Goal: Contribute content

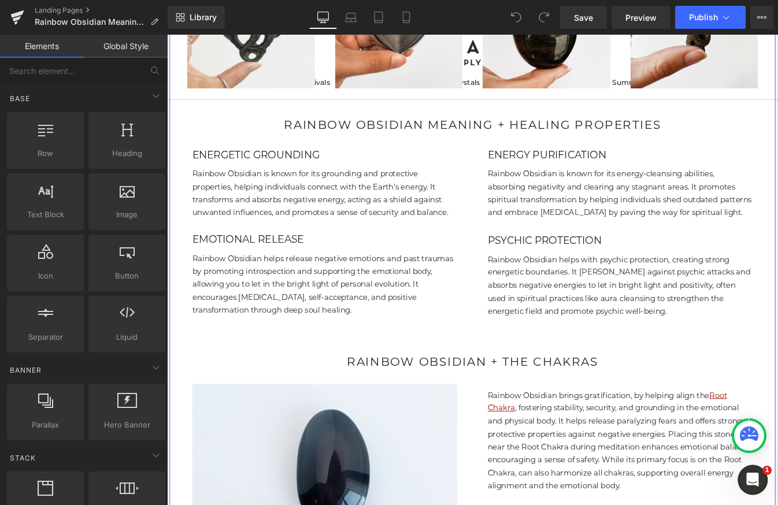
scroll to position [1496, 0]
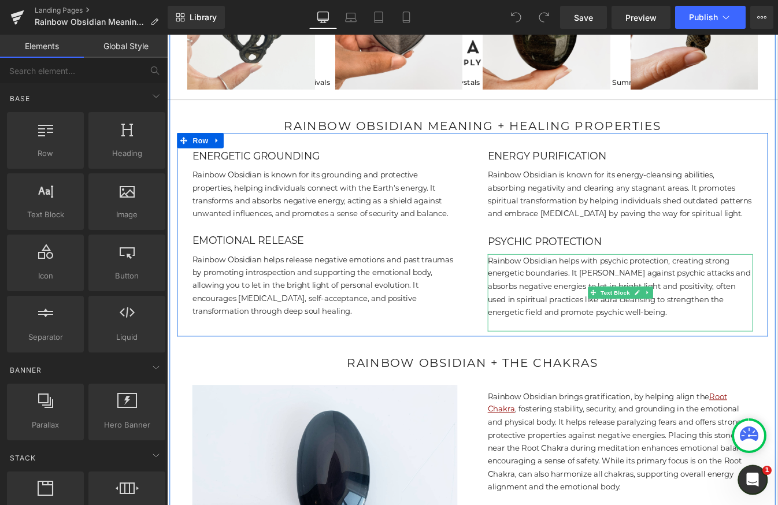
drag, startPoint x: 703, startPoint y: 367, endPoint x: 709, endPoint y: 371, distance: 7.5
click at [703, 360] on p "Rainbow Obsidian helps with psychic protection, creating strong energetic bound…" at bounding box center [686, 323] width 304 height 74
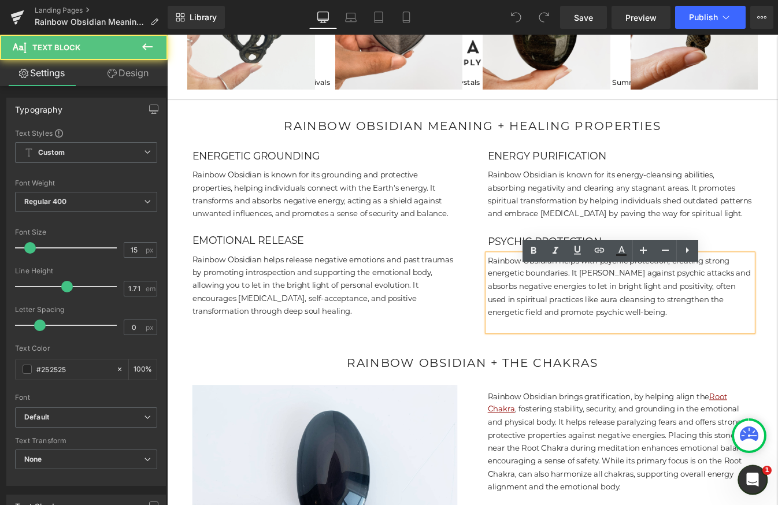
click at [710, 360] on p "Rainbow Obsidian helps with psychic protection, creating strong energetic bound…" at bounding box center [686, 323] width 304 height 74
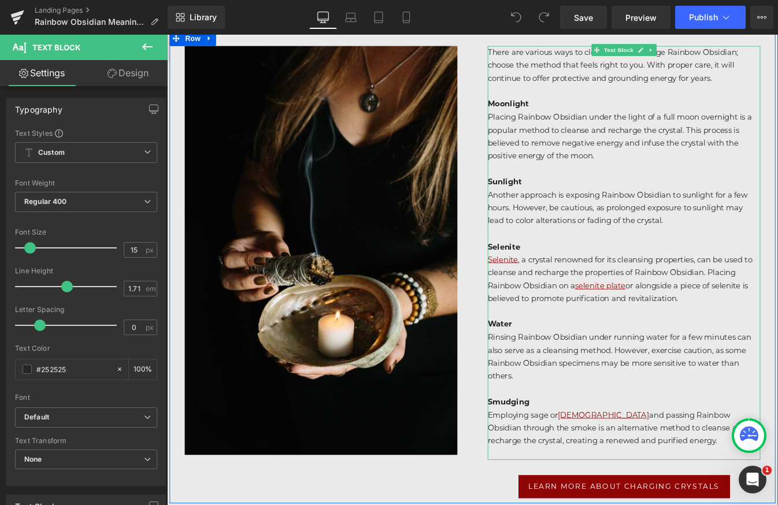
scroll to position [3827, 0]
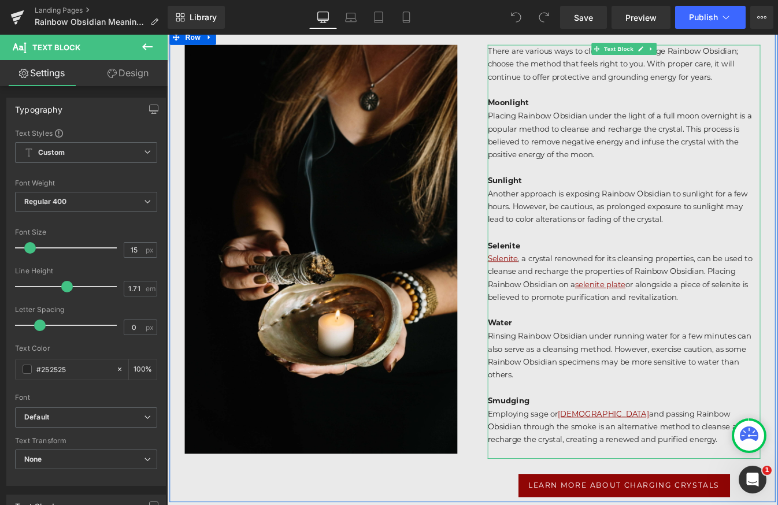
click at [568, 490] on p "Employing sage or palo santo and passing Rainbow Obsidian through the smoke is …" at bounding box center [690, 483] width 312 height 45
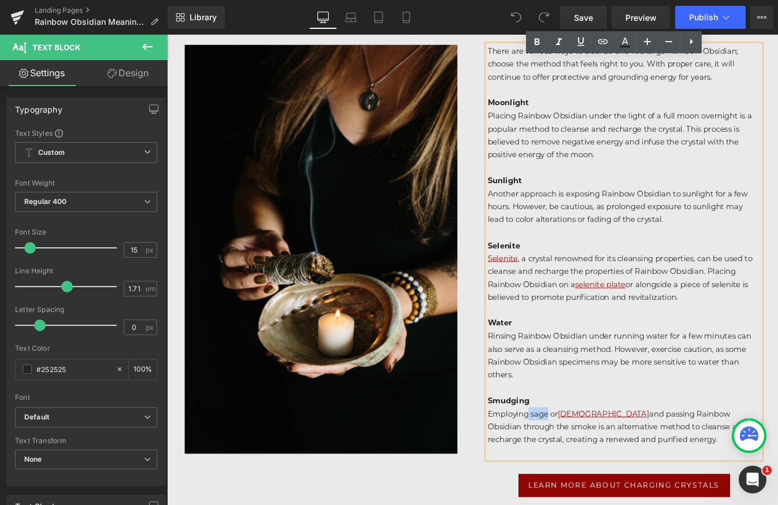
drag, startPoint x: 582, startPoint y: 489, endPoint x: 604, endPoint y: 489, distance: 22.6
click at [604, 489] on p "Employing sage or palo santo and passing Rainbow Obsidian through the smoke is …" at bounding box center [690, 483] width 312 height 45
click at [588, 489] on p "Employing sage or palo santo and passing Rainbow Obsidian through the smoke is …" at bounding box center [690, 483] width 312 height 45
drag, startPoint x: 585, startPoint y: 488, endPoint x: 604, endPoint y: 488, distance: 19.1
click at [604, 488] on p "Employing sage or palo santo and passing Rainbow Obsidian through the smoke is …" at bounding box center [690, 483] width 312 height 45
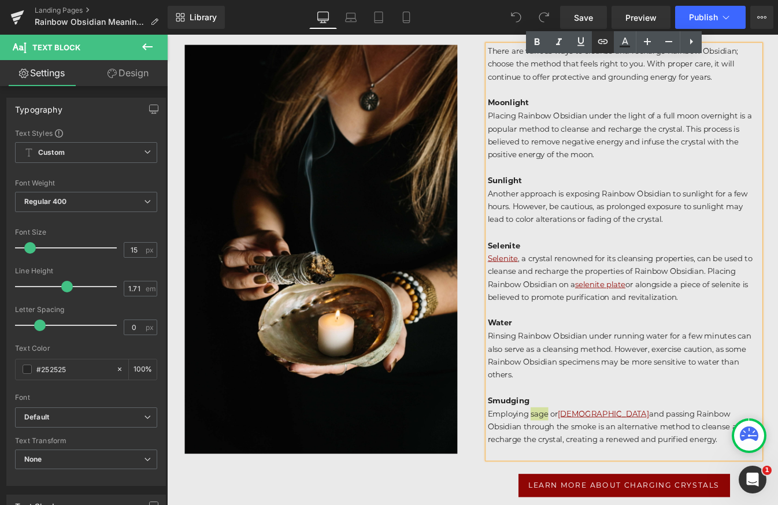
click at [596, 46] on icon at bounding box center [603, 42] width 14 height 14
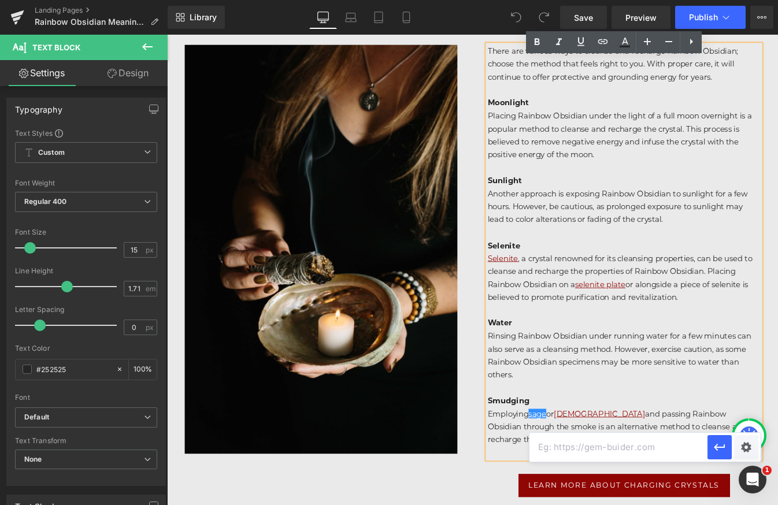
click at [587, 455] on input "text" at bounding box center [619, 447] width 178 height 29
type input "sage"
click at [742, 0] on div "Text Color Highlight Color #333333 Edit or remove link: Edit - Unlink - Cancel …" at bounding box center [389, 0] width 778 height 0
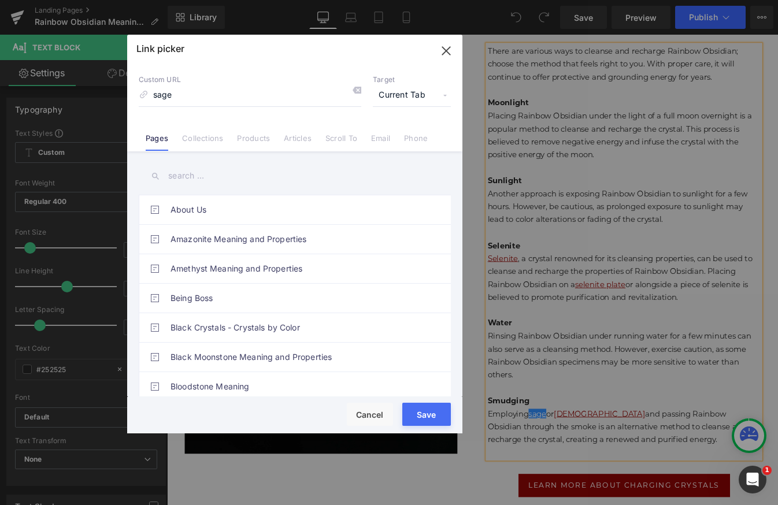
click at [256, 138] on link "Products" at bounding box center [253, 142] width 33 height 17
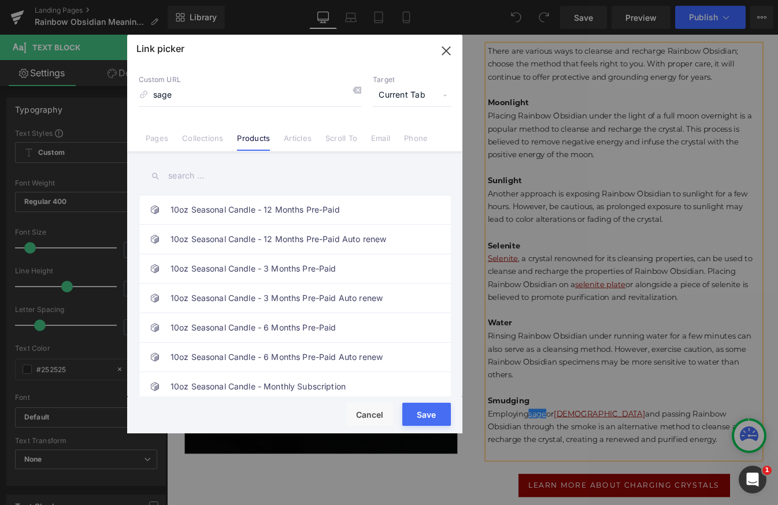
click at [202, 178] on input "text" at bounding box center [295, 176] width 312 height 26
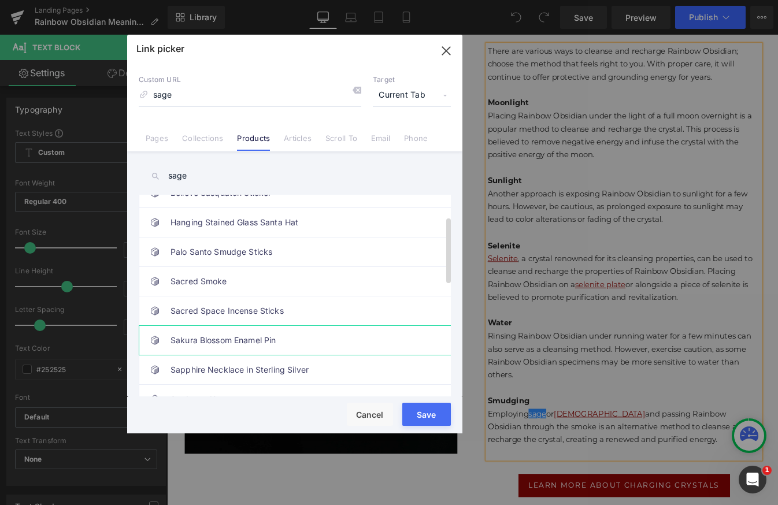
scroll to position [0, 0]
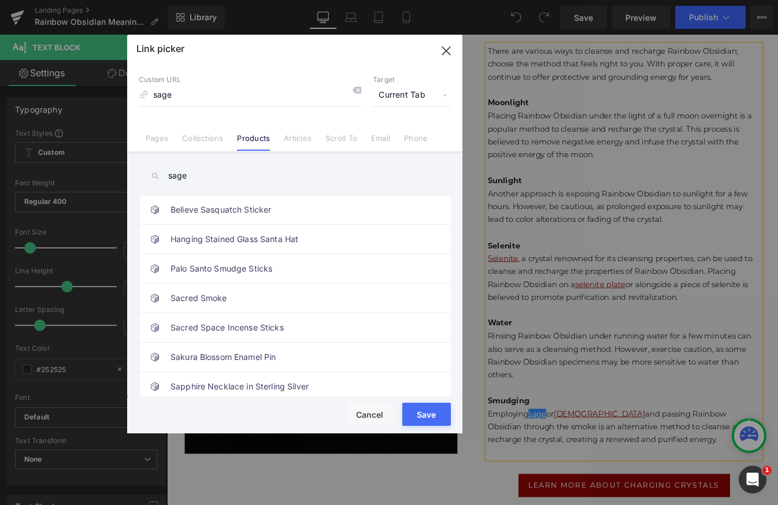
click at [201, 173] on input "sage" at bounding box center [295, 176] width 312 height 26
drag, startPoint x: 200, startPoint y: 173, endPoint x: 158, endPoint y: 173, distance: 42.2
click at [158, 173] on div "sage" at bounding box center [295, 176] width 312 height 26
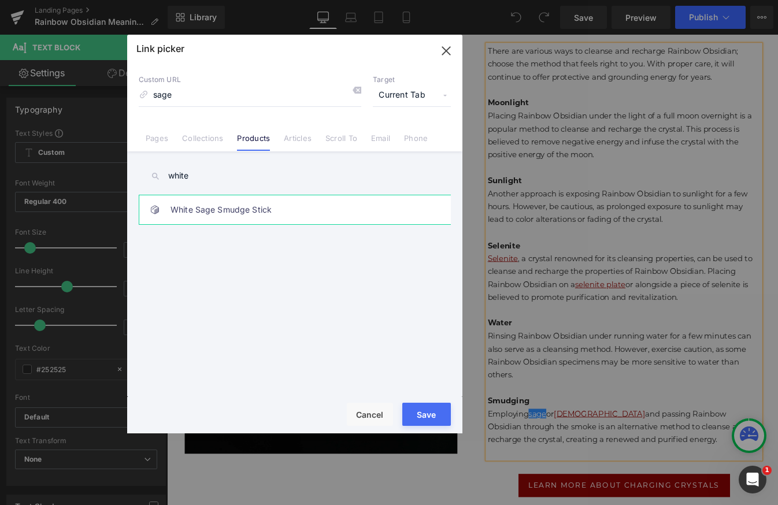
type input "white"
click at [208, 208] on link "White Sage Smudge Stick" at bounding box center [298, 209] width 254 height 29
type input "/products/white-sage-smudge-stick"
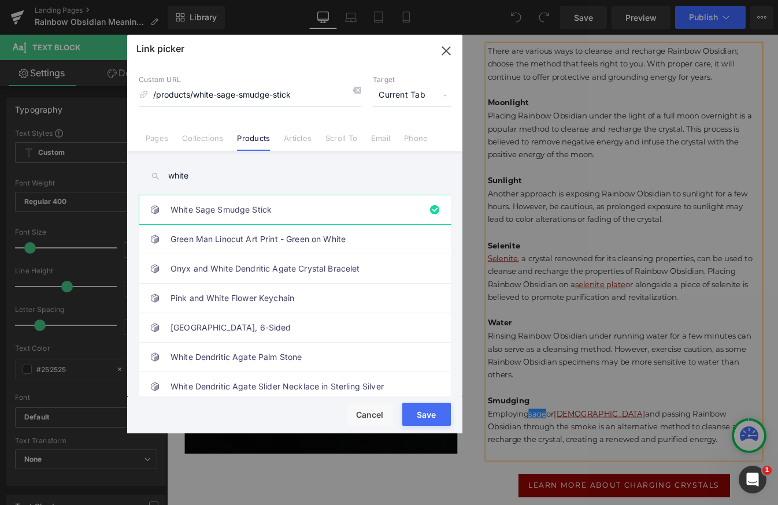
click at [419, 420] on button "Save" at bounding box center [426, 414] width 49 height 23
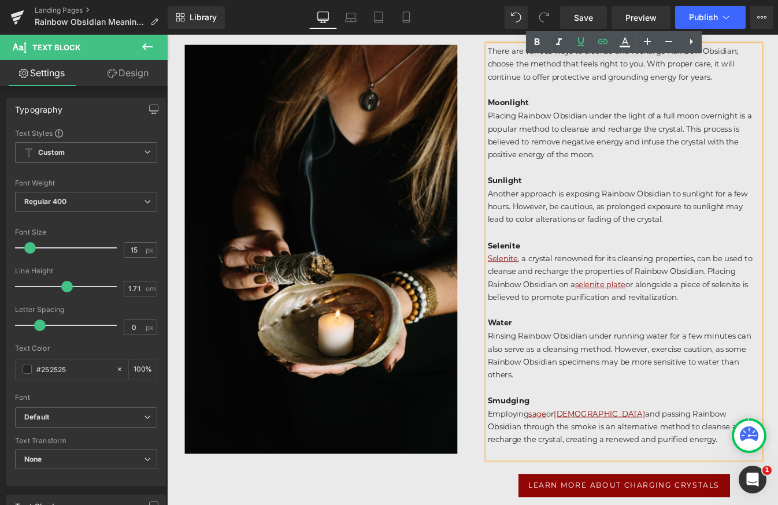
click at [694, 492] on p "Employing sage or palo santo and passing Rainbow Obsidian through the smoke is …" at bounding box center [690, 483] width 312 height 45
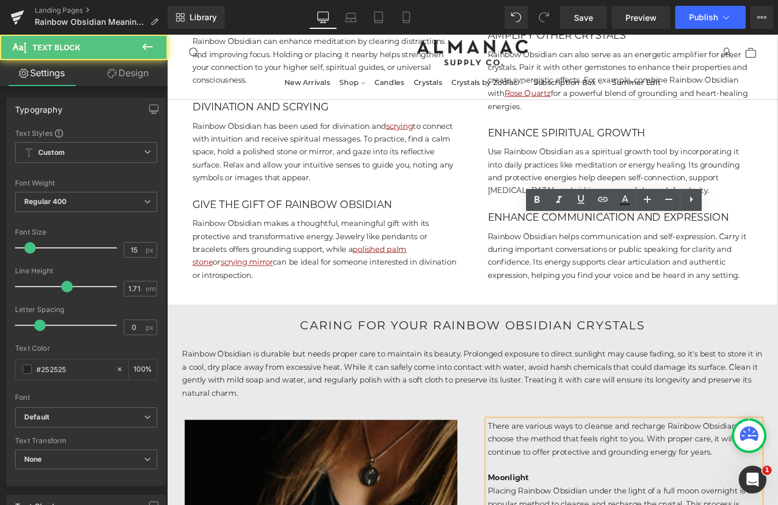
scroll to position [3311, 0]
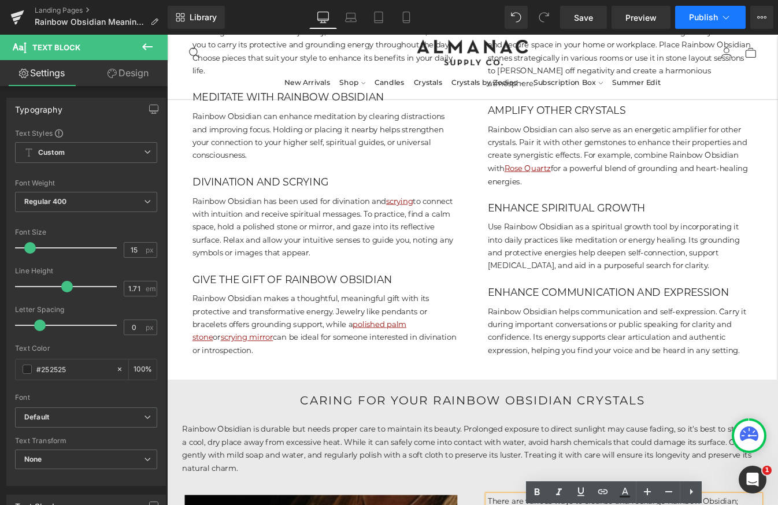
click at [704, 23] on button "Publish" at bounding box center [710, 17] width 71 height 23
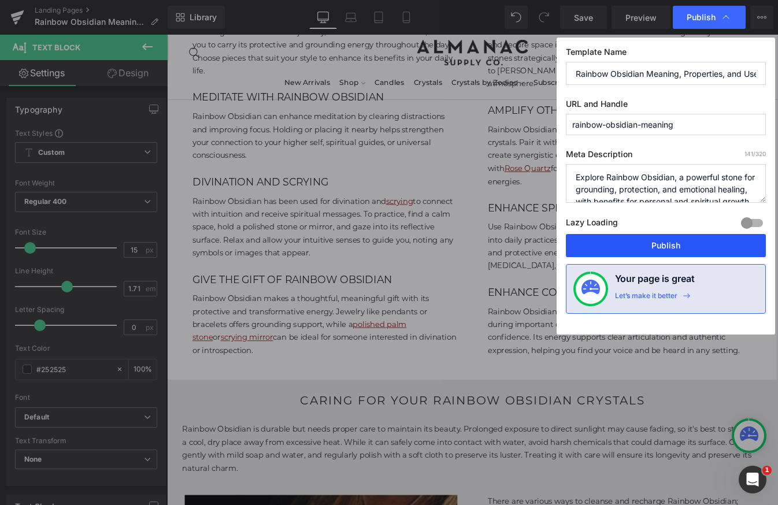
click at [687, 251] on button "Publish" at bounding box center [666, 245] width 200 height 23
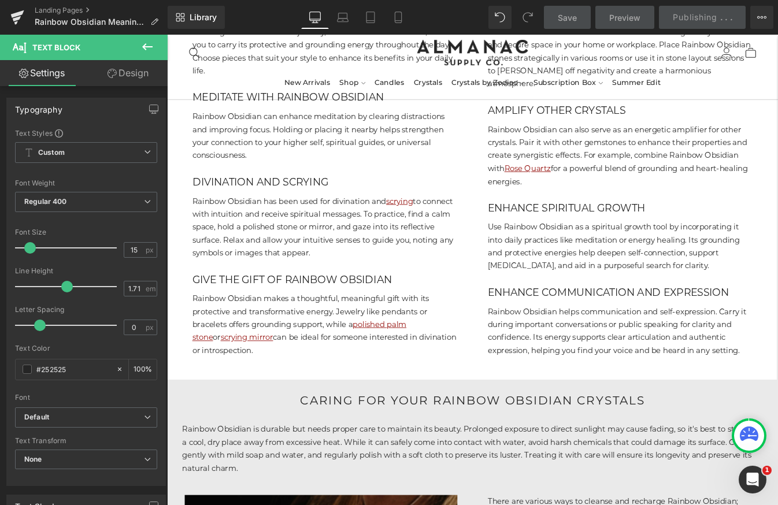
scroll to position [3260, 0]
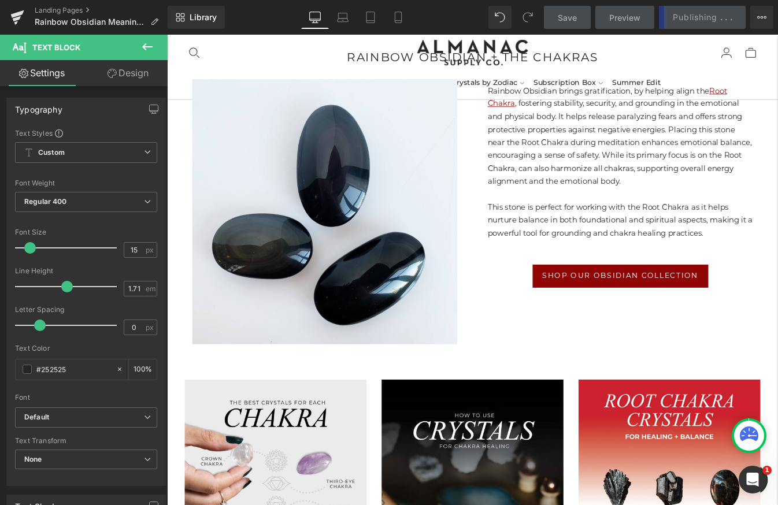
scroll to position [1749, 0]
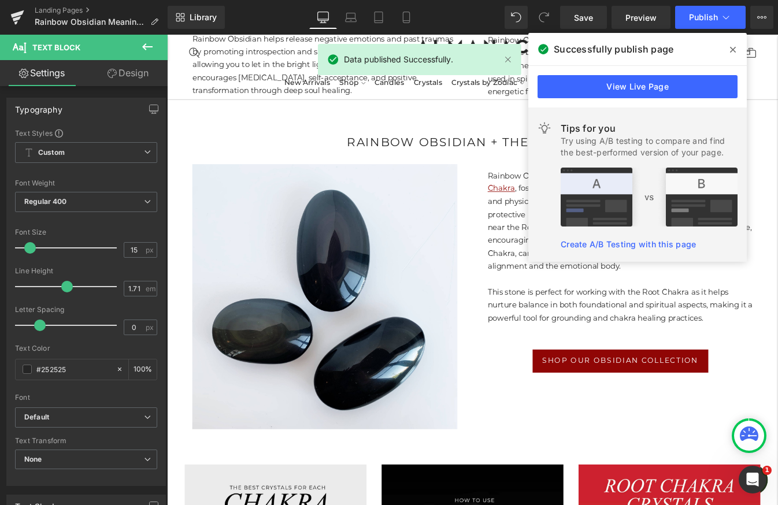
click at [732, 50] on icon at bounding box center [733, 49] width 6 height 9
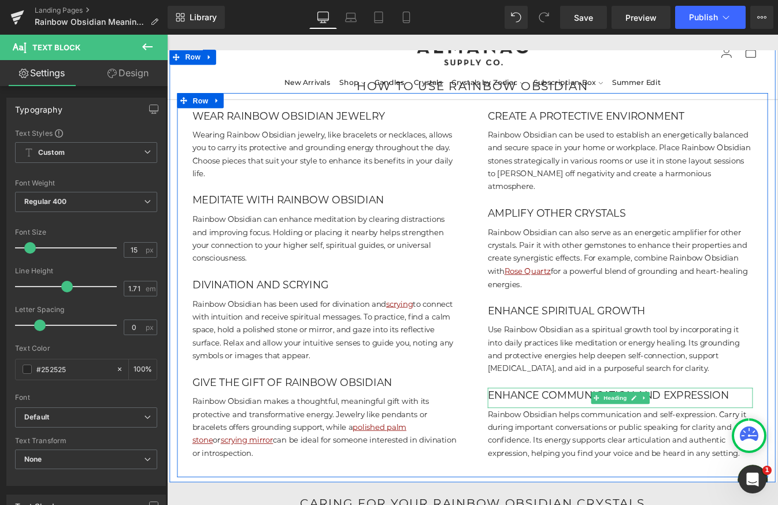
scroll to position [3186, 0]
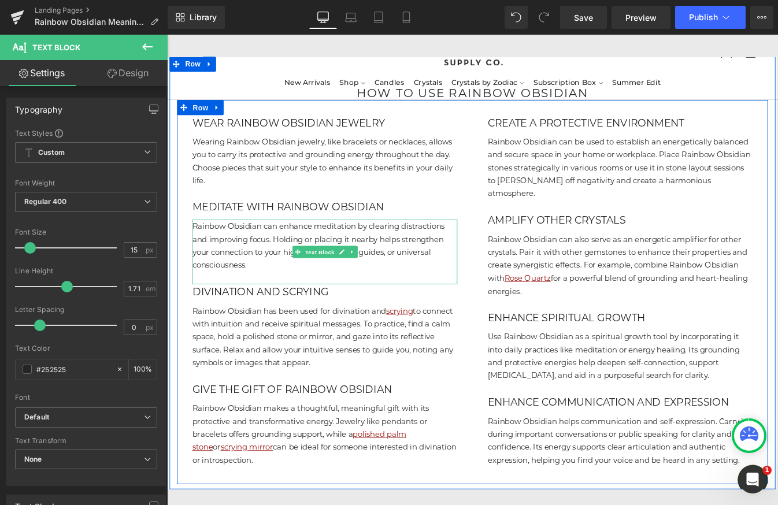
click at [268, 306] on p "Rainbow Obsidian can enhance meditation by clearing distractions and improving …" at bounding box center [348, 276] width 304 height 60
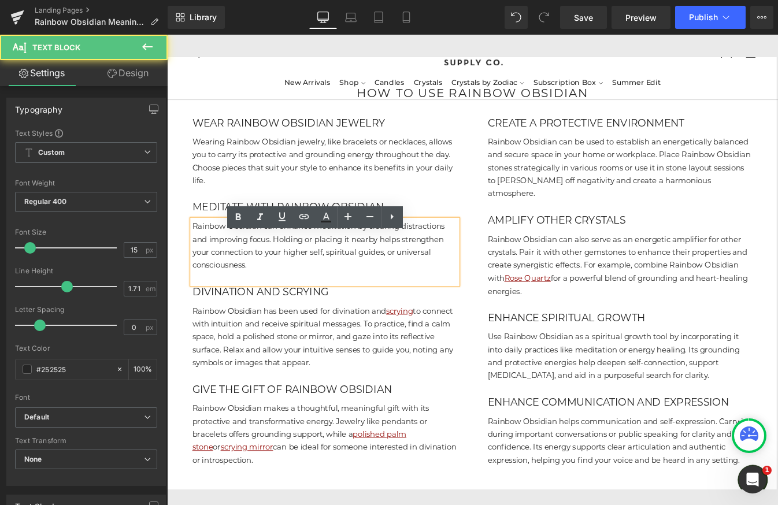
click at [260, 306] on p "Rainbow Obsidian can enhance meditation by clearing distractions and improving …" at bounding box center [348, 276] width 304 height 60
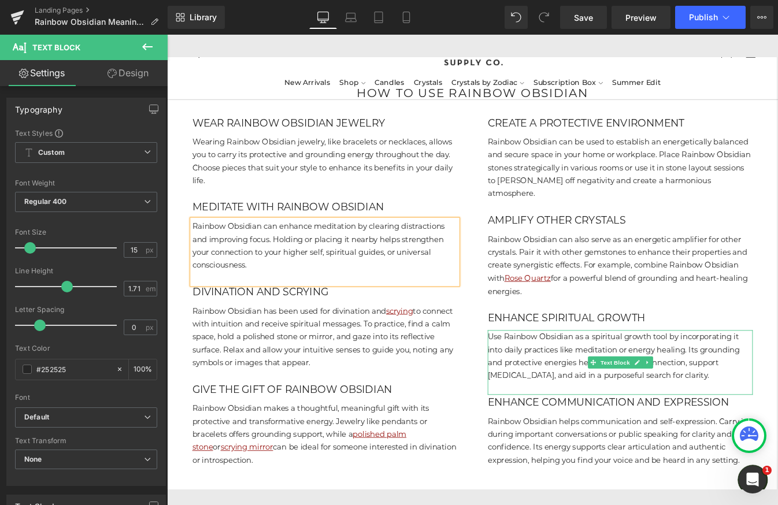
click at [778, 432] on p "Use Rainbow Obsidian as a spiritual growth tool by incorporating it into daily …" at bounding box center [686, 403] width 304 height 60
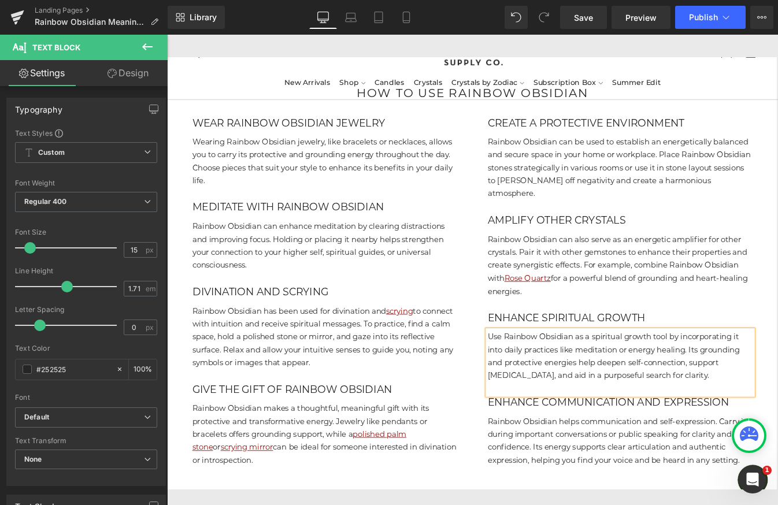
click at [778, 428] on p "Use Rainbow Obsidian as a spiritual growth tool by incorporating it into daily …" at bounding box center [686, 403] width 304 height 60
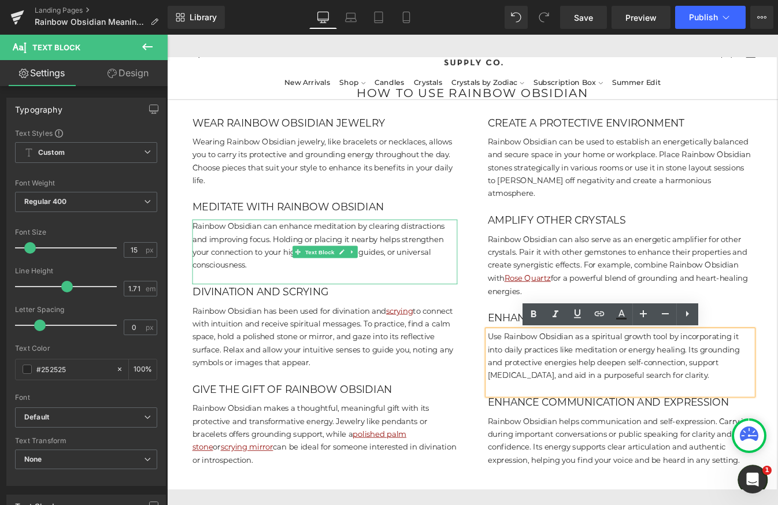
drag, startPoint x: 279, startPoint y: 311, endPoint x: 267, endPoint y: 314, distance: 13.0
click at [279, 306] on p "Rainbow Obsidian can enhance meditation by clearing distractions and improving …" at bounding box center [348, 276] width 304 height 60
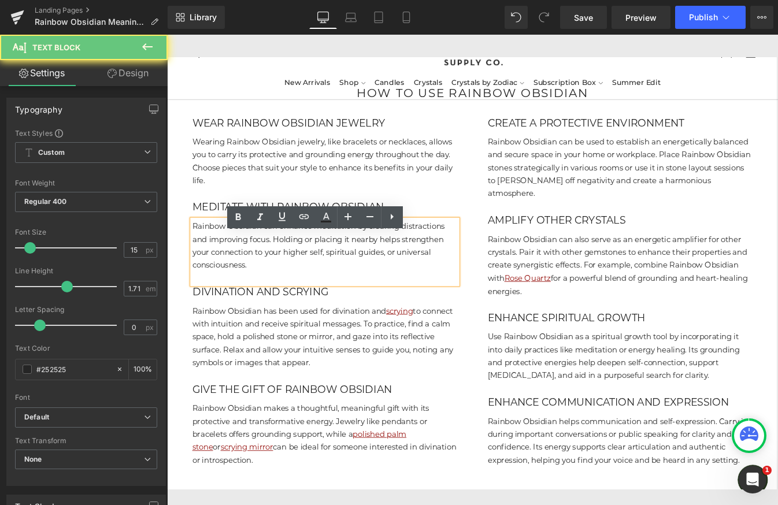
click at [263, 306] on p "Rainbow Obsidian can enhance meditation by clearing distractions and improving …" at bounding box center [348, 276] width 304 height 60
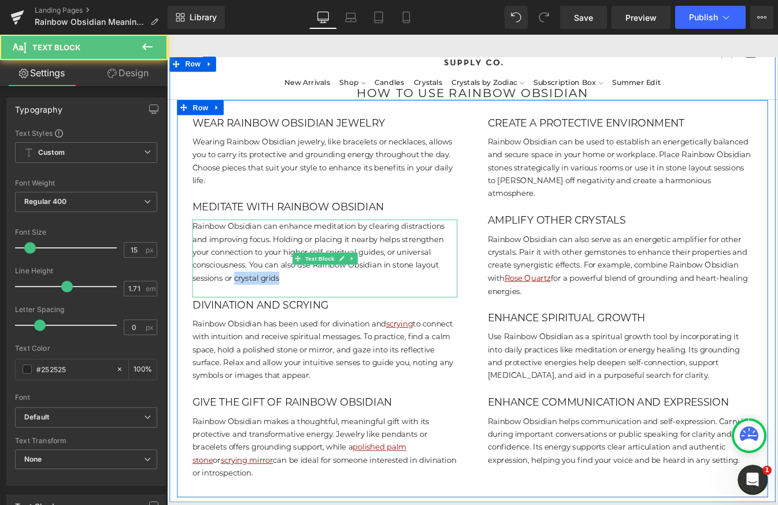
drag, startPoint x: 298, startPoint y: 331, endPoint x: 246, endPoint y: 331, distance: 52.0
click at [246, 320] on p "Rainbow Obsidian can enhance meditation by clearing distractions and improving …" at bounding box center [348, 283] width 304 height 74
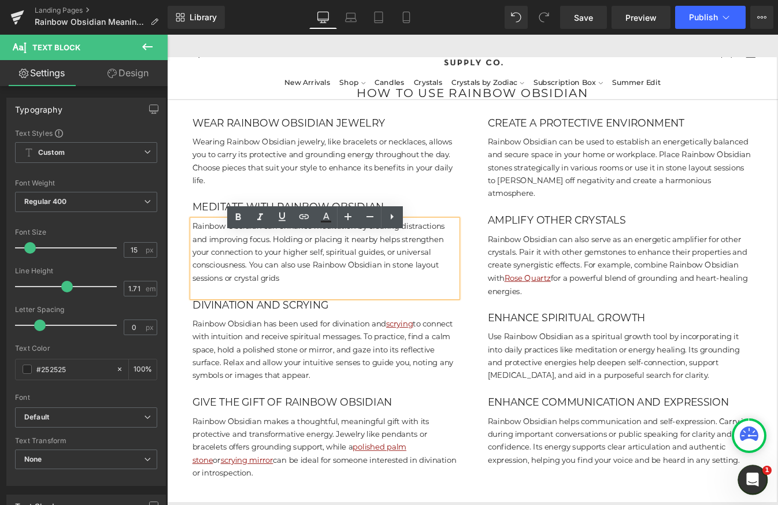
click at [307, 320] on p "Rainbow Obsidian can enhance meditation by clearing distractions and improving …" at bounding box center [348, 283] width 304 height 74
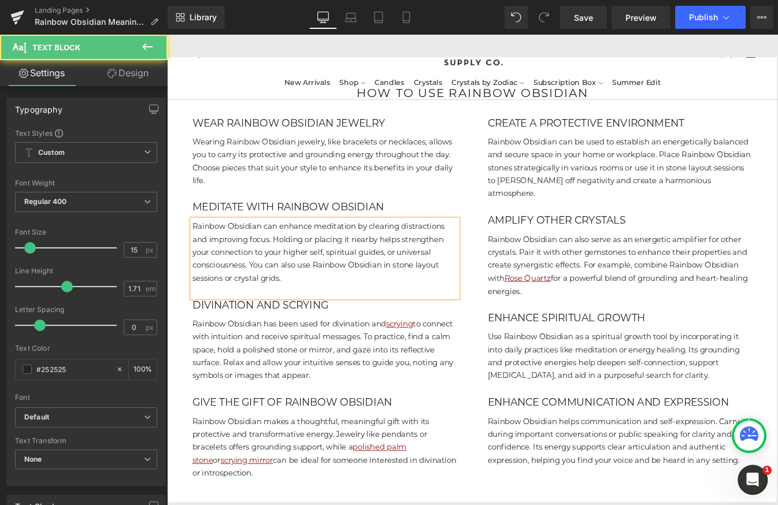
drag, startPoint x: 245, startPoint y: 333, endPoint x: 306, endPoint y: 333, distance: 61.9
click at [306, 320] on p "Rainbow Obsidian can enhance meditation by clearing distractions and improving …" at bounding box center [348, 283] width 304 height 74
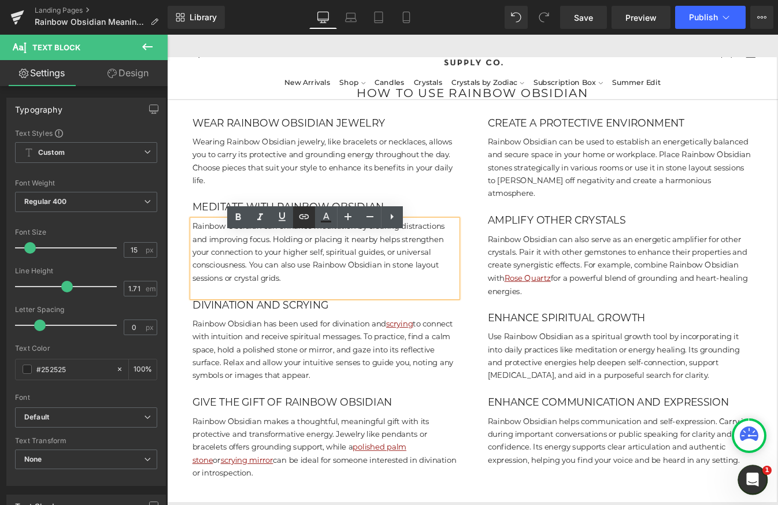
click at [304, 225] on link at bounding box center [304, 217] width 22 height 22
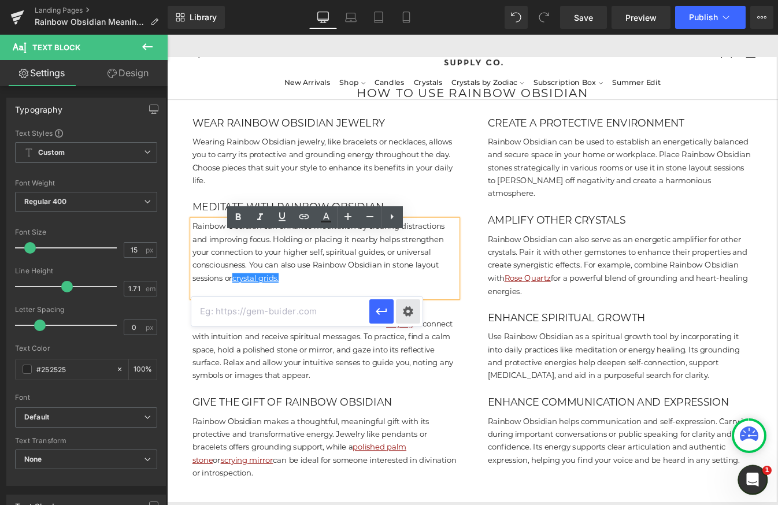
click at [411, 0] on div "Text Color Highlight Color #333333 Edit or remove link: Edit - Unlink - Cancel" at bounding box center [389, 0] width 778 height 0
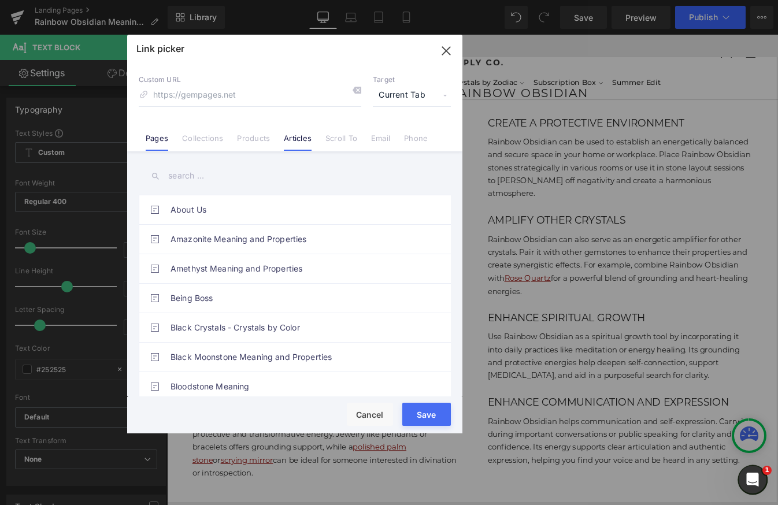
click at [292, 135] on link "Articles" at bounding box center [298, 142] width 28 height 17
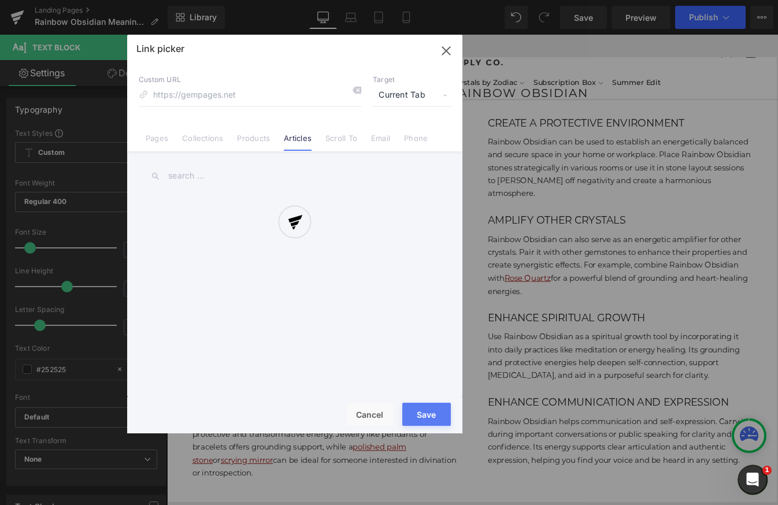
click at [197, 178] on div at bounding box center [294, 234] width 335 height 399
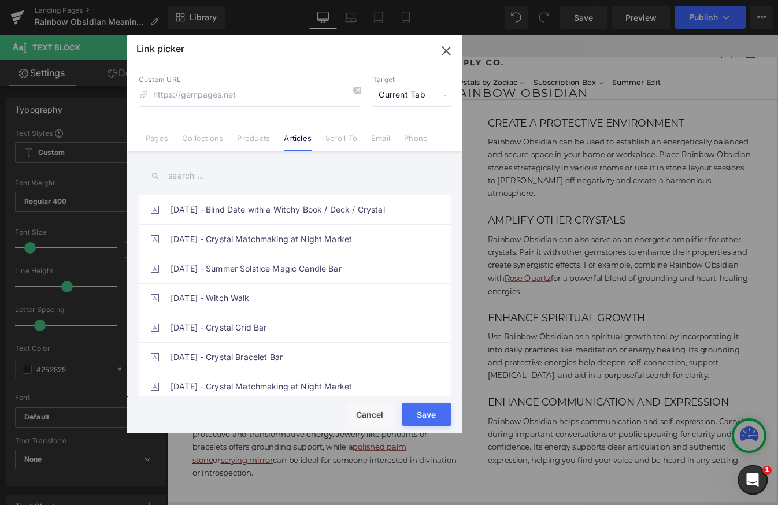
click at [191, 176] on input "text" at bounding box center [295, 176] width 312 height 26
type input "h"
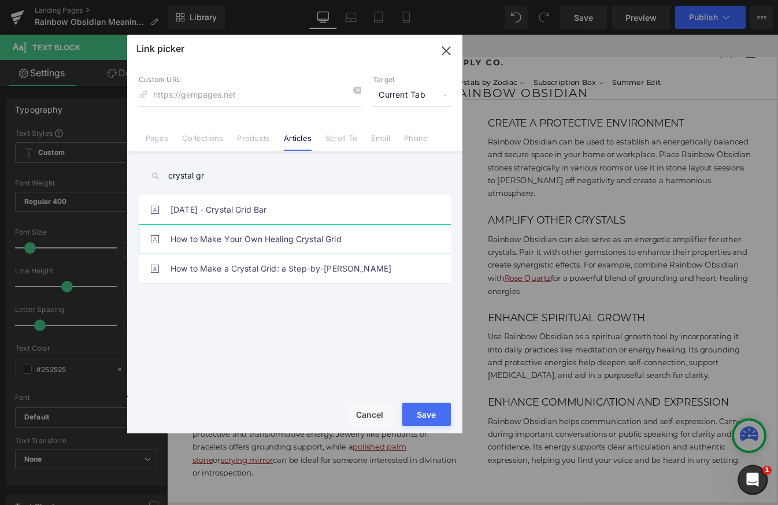
type input "crystal gr"
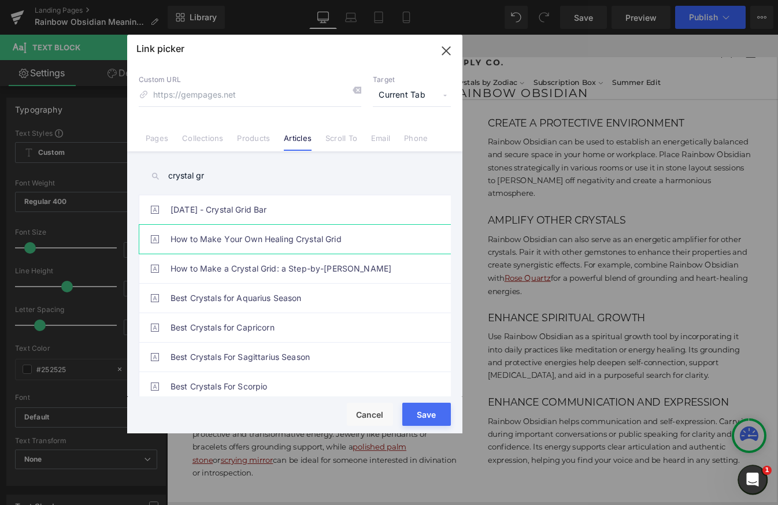
click at [243, 246] on link "How to Make Your Own Healing Crystal Grid" at bounding box center [298, 239] width 254 height 29
click at [250, 271] on link "How to Make a Crystal Grid: a Step-by-[PERSON_NAME]" at bounding box center [298, 268] width 254 height 29
type input "/blogs/articles/how-to-make-a-crystal-grid"
click at [427, 423] on button "Save" at bounding box center [426, 414] width 49 height 23
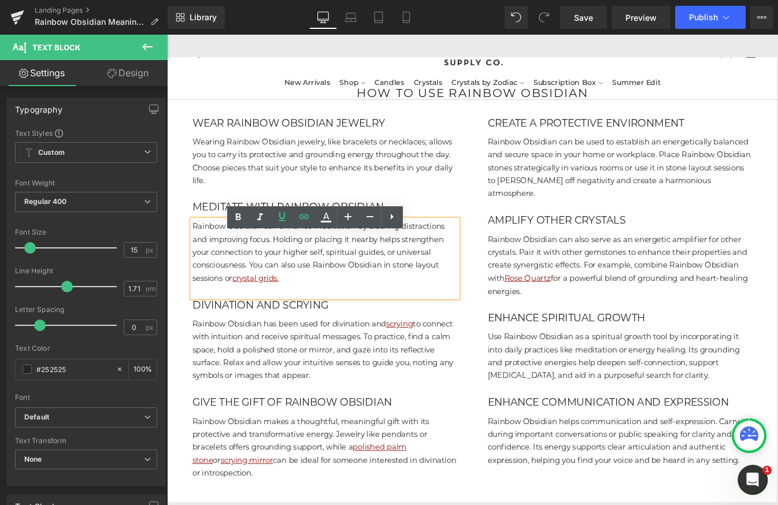
click at [304, 320] on p "Rainbow Obsidian can enhance meditation by clearing distractions and improving …" at bounding box center [348, 283] width 304 height 74
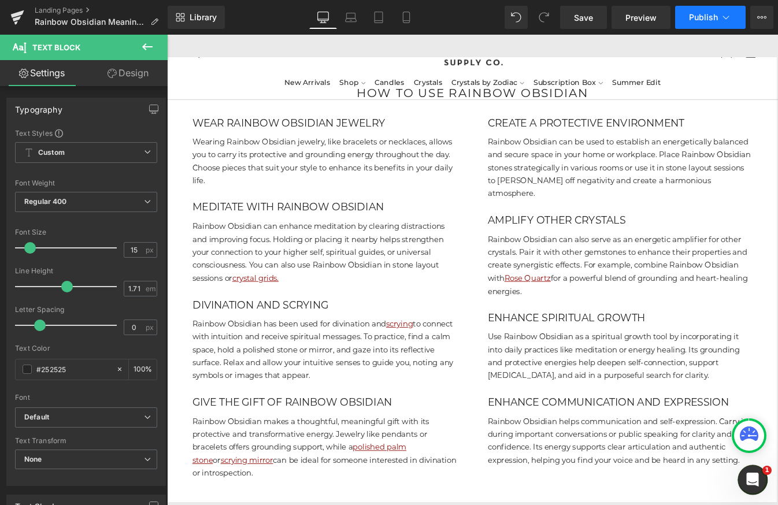
click at [720, 20] on button "Publish" at bounding box center [710, 17] width 71 height 23
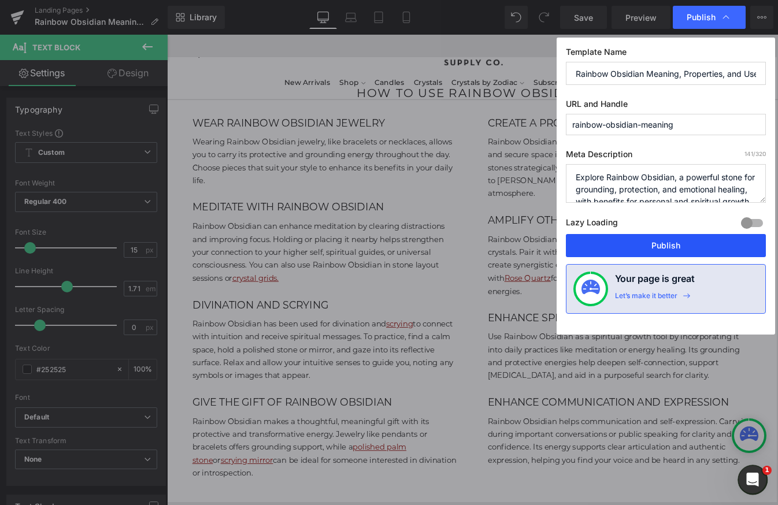
click at [662, 246] on button "Publish" at bounding box center [666, 245] width 200 height 23
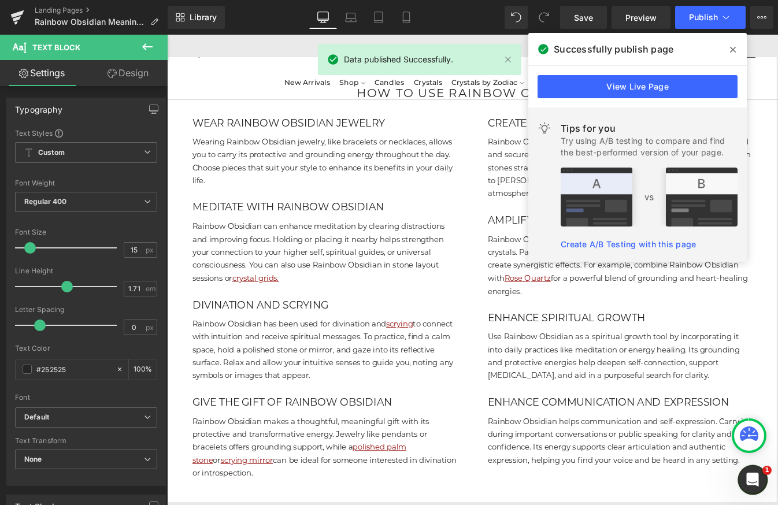
click at [727, 48] on span at bounding box center [733, 49] width 19 height 19
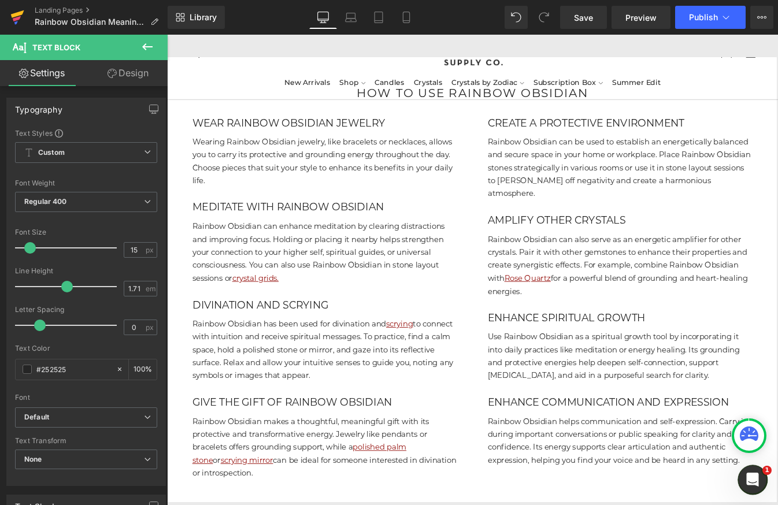
click at [21, 20] on icon at bounding box center [17, 17] width 14 height 29
